Goal: Navigation & Orientation: Find specific page/section

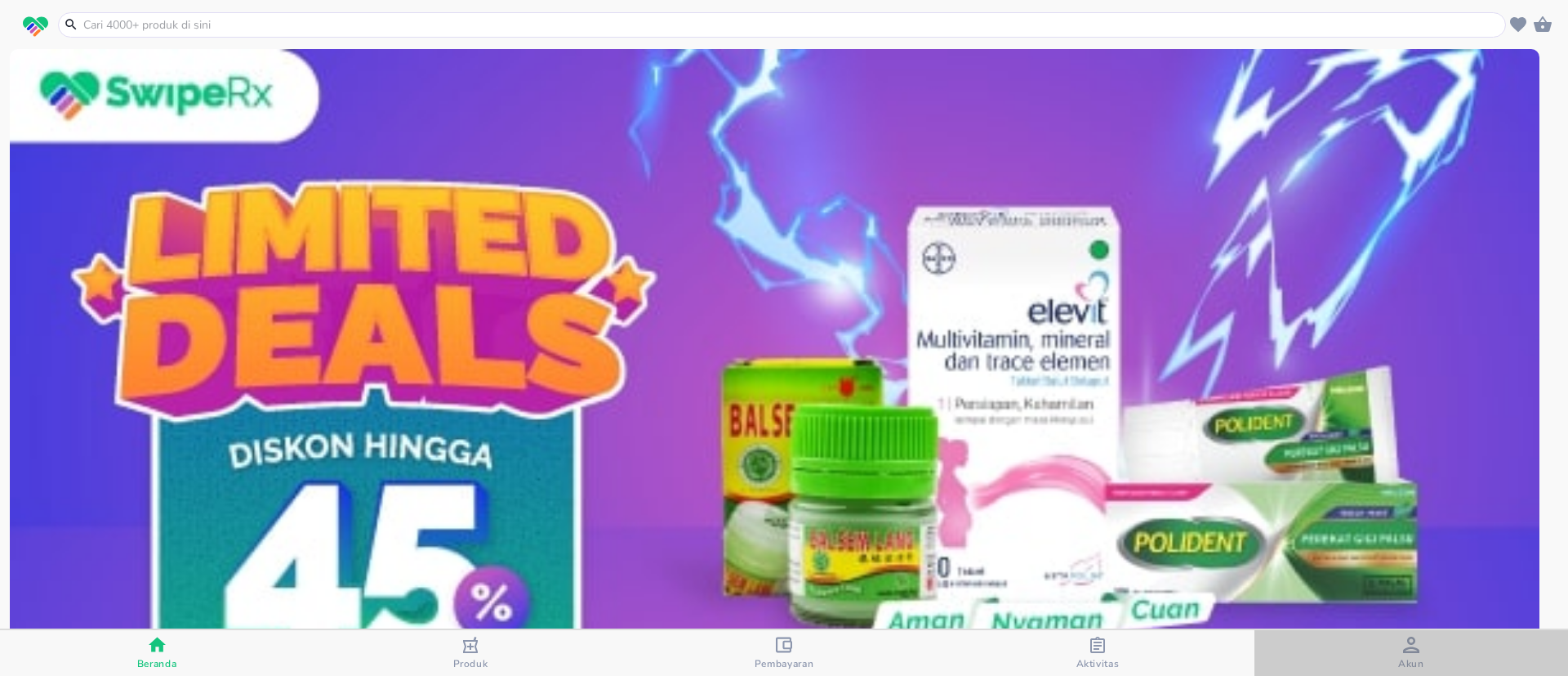
click at [1398, 642] on div "Akun" at bounding box center [1411, 653] width 26 height 34
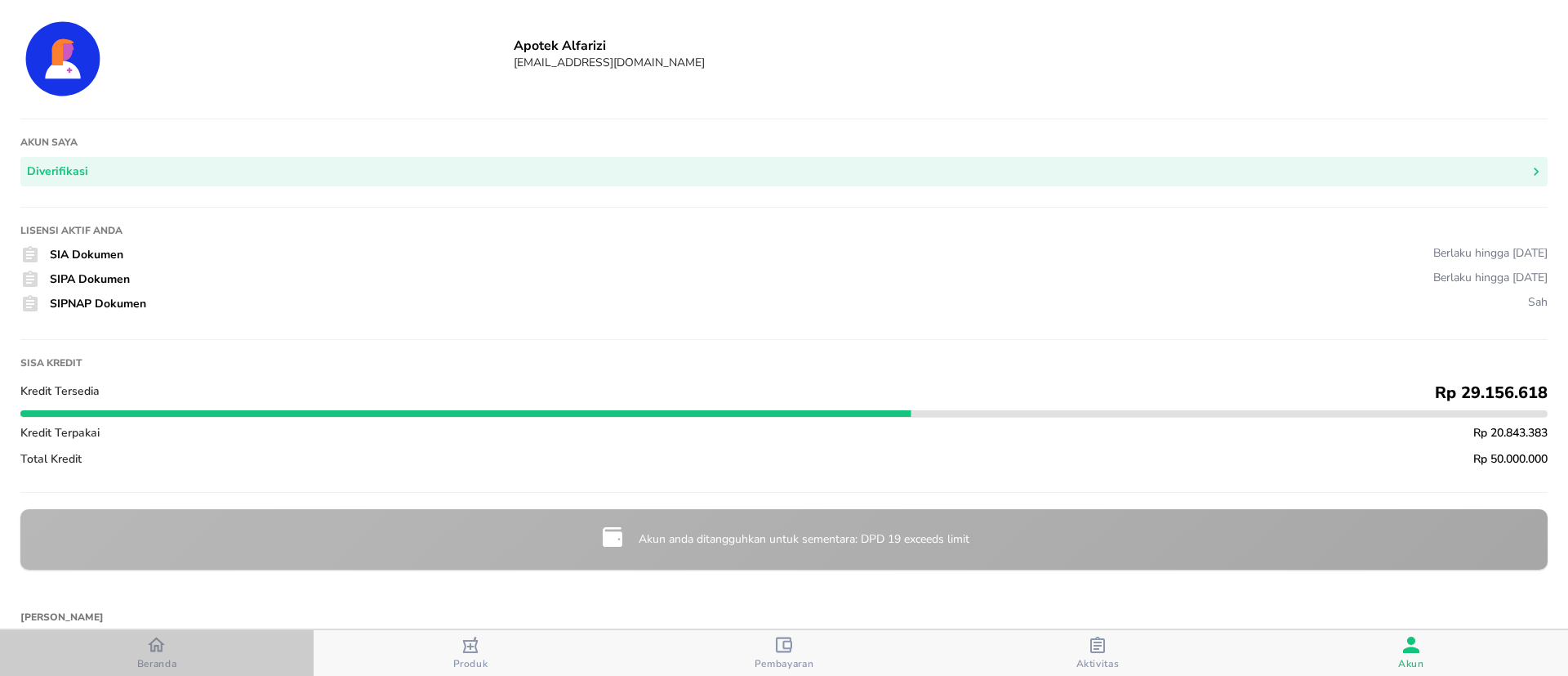
click at [113, 664] on span "Beranda" at bounding box center [157, 653] width 304 height 35
